Goal: Information Seeking & Learning: Find specific fact

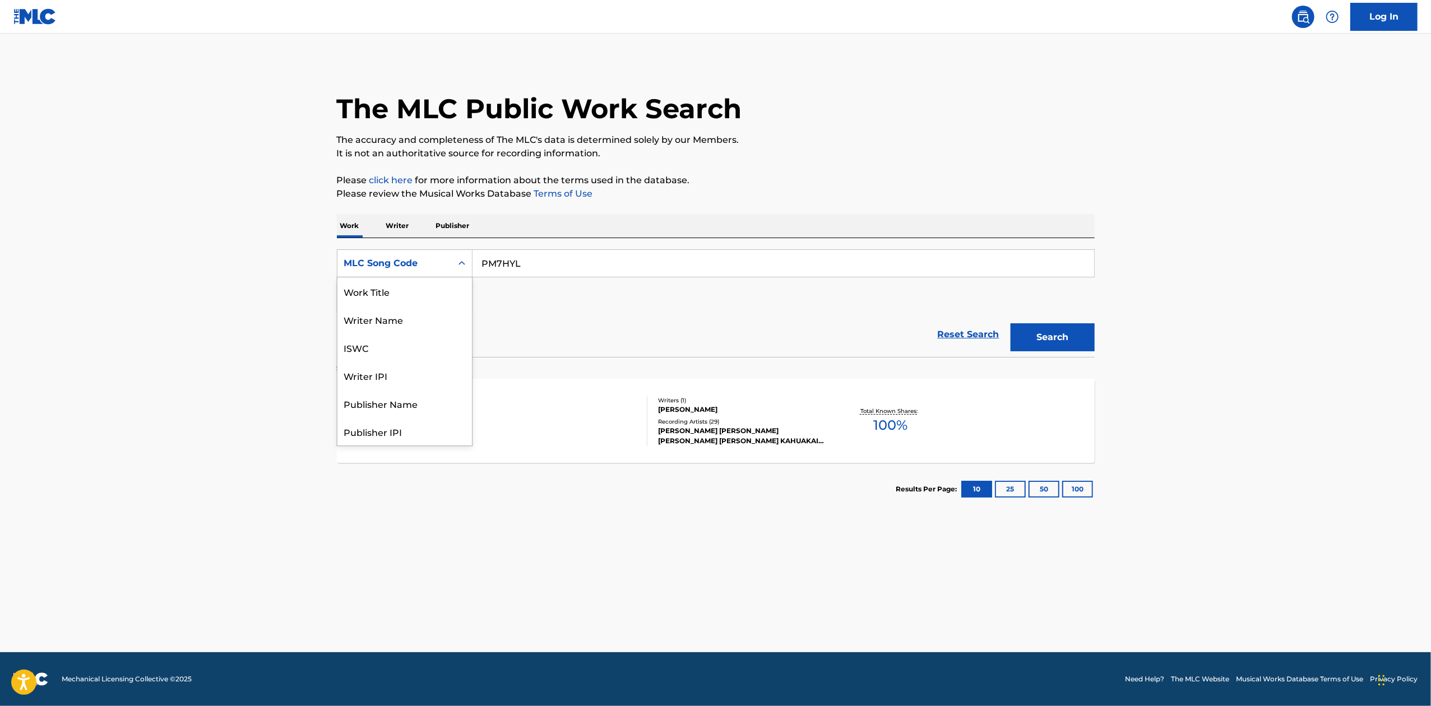
click at [411, 334] on div "ISWC" at bounding box center [404, 348] width 135 height 28
click at [388, 289] on div "Work Title" at bounding box center [404, 292] width 135 height 28
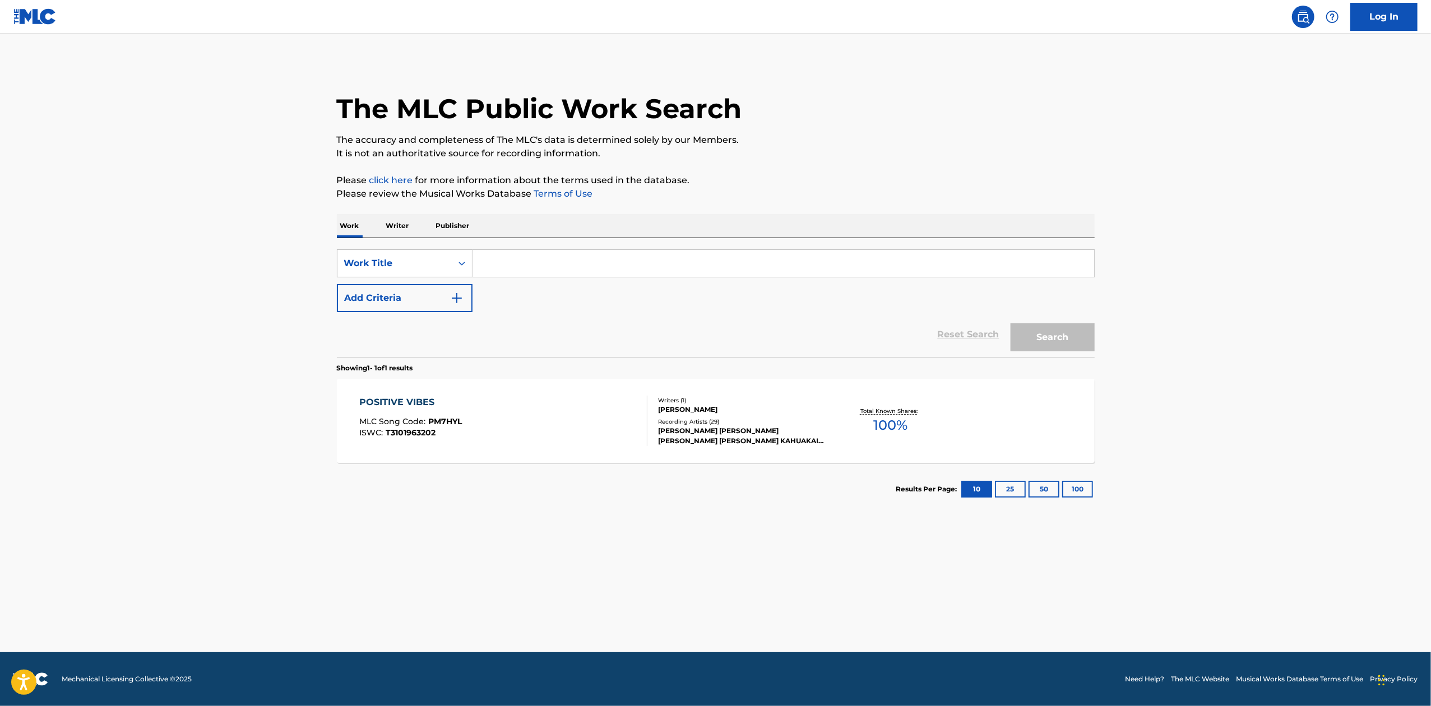
click at [573, 267] on input "Search Form" at bounding box center [784, 263] width 622 height 27
paste input "TAUALAGA O SOLOMONA"
type input "TAUALAGA O SOLOMONA"
click at [1076, 332] on button "Search" at bounding box center [1053, 337] width 84 height 28
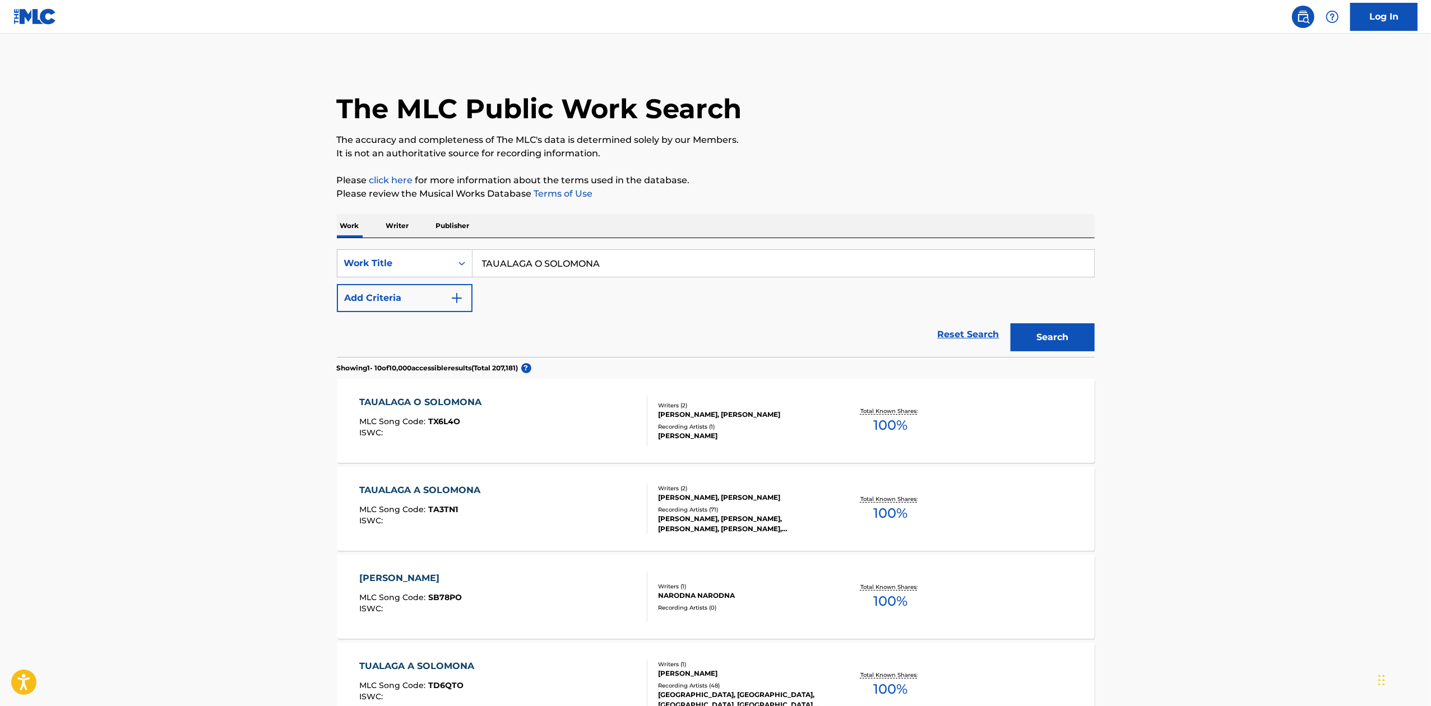
click at [889, 428] on span "100 %" at bounding box center [890, 425] width 34 height 20
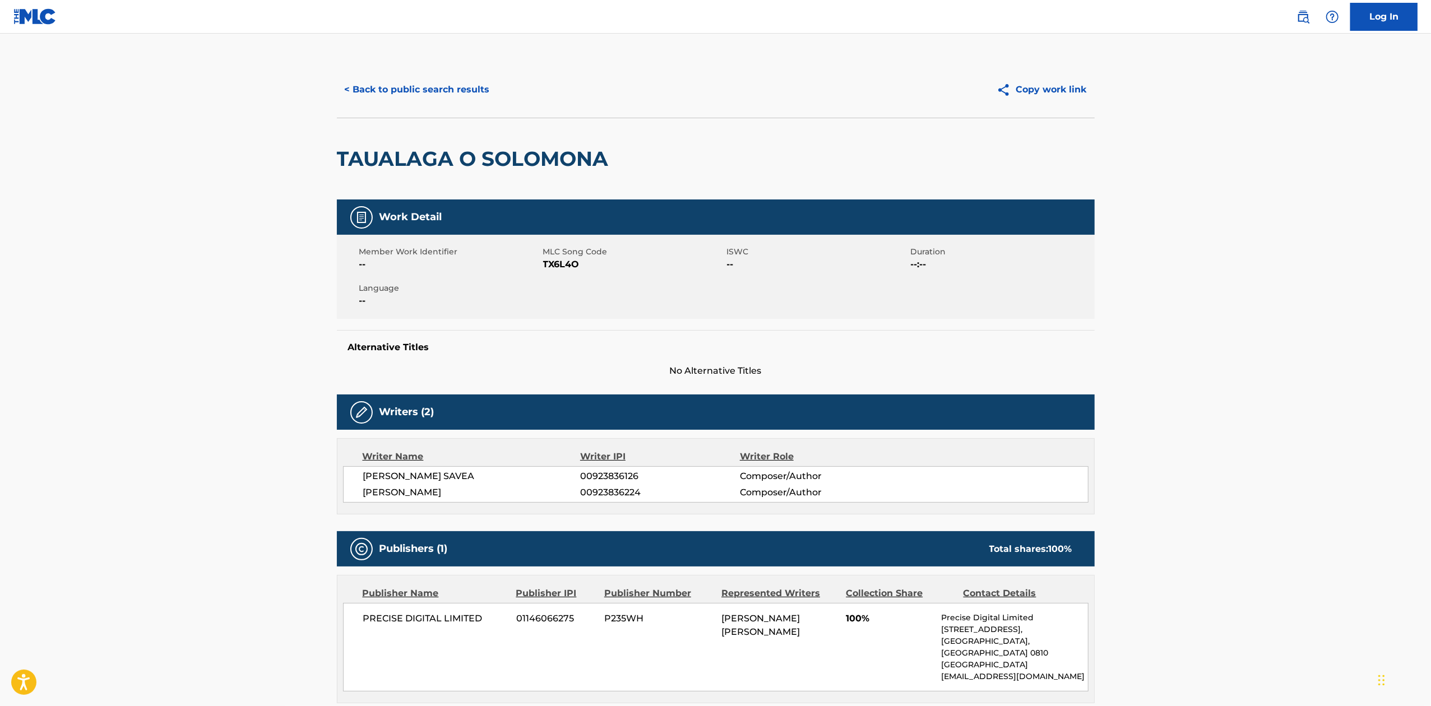
click at [418, 86] on button "< Back to public search results" at bounding box center [417, 90] width 161 height 28
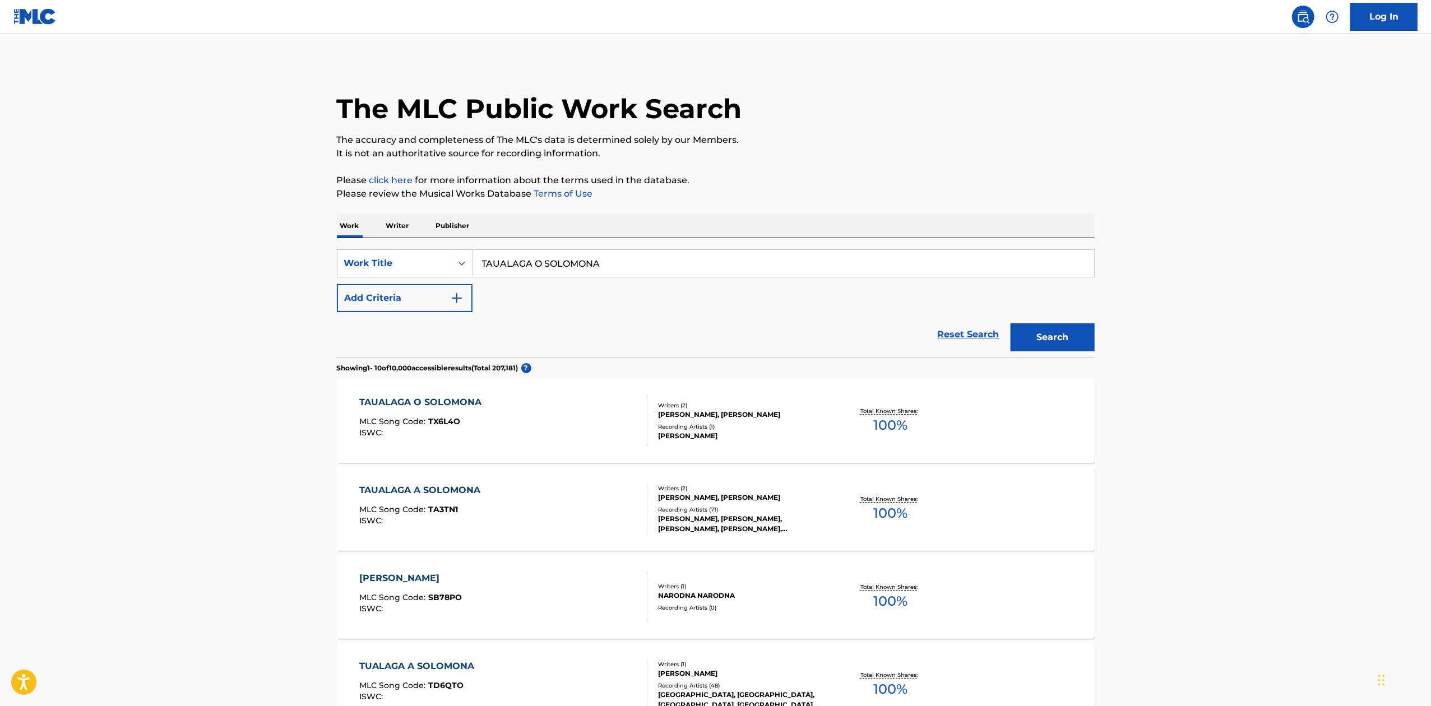
click at [718, 520] on div "[PERSON_NAME], [PERSON_NAME], [PERSON_NAME], [PERSON_NAME], [PERSON_NAME]" at bounding box center [742, 524] width 169 height 20
